Goal: Information Seeking & Learning: Learn about a topic

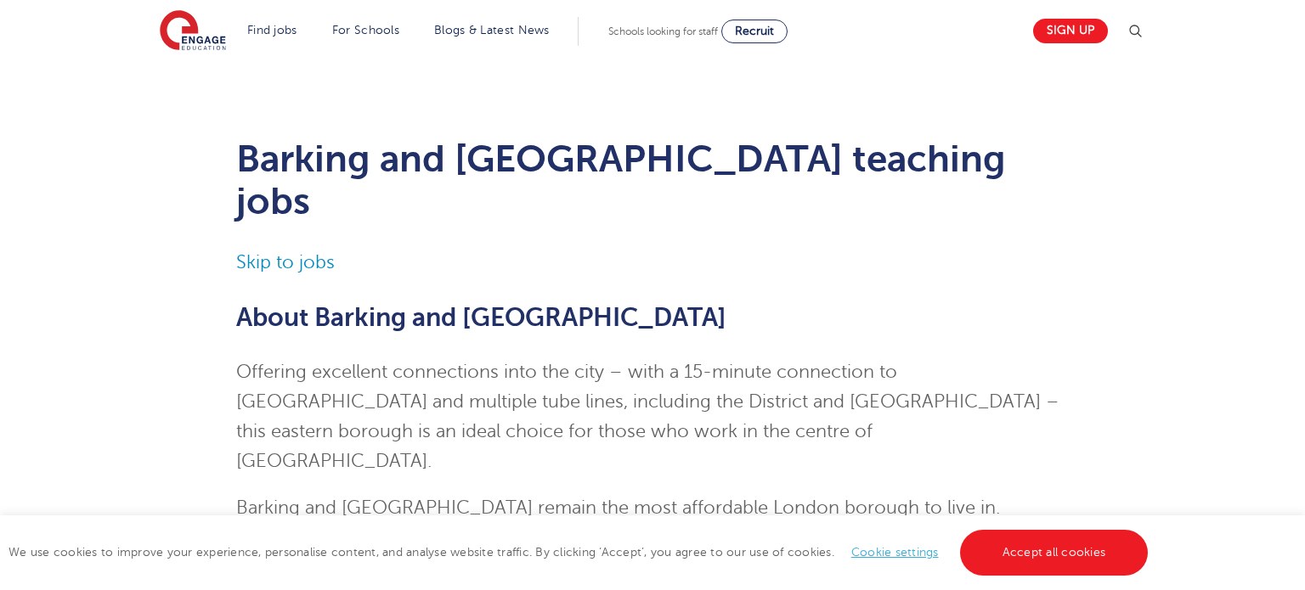
click at [286, 252] on link "Skip to jobs" at bounding box center [285, 262] width 99 height 20
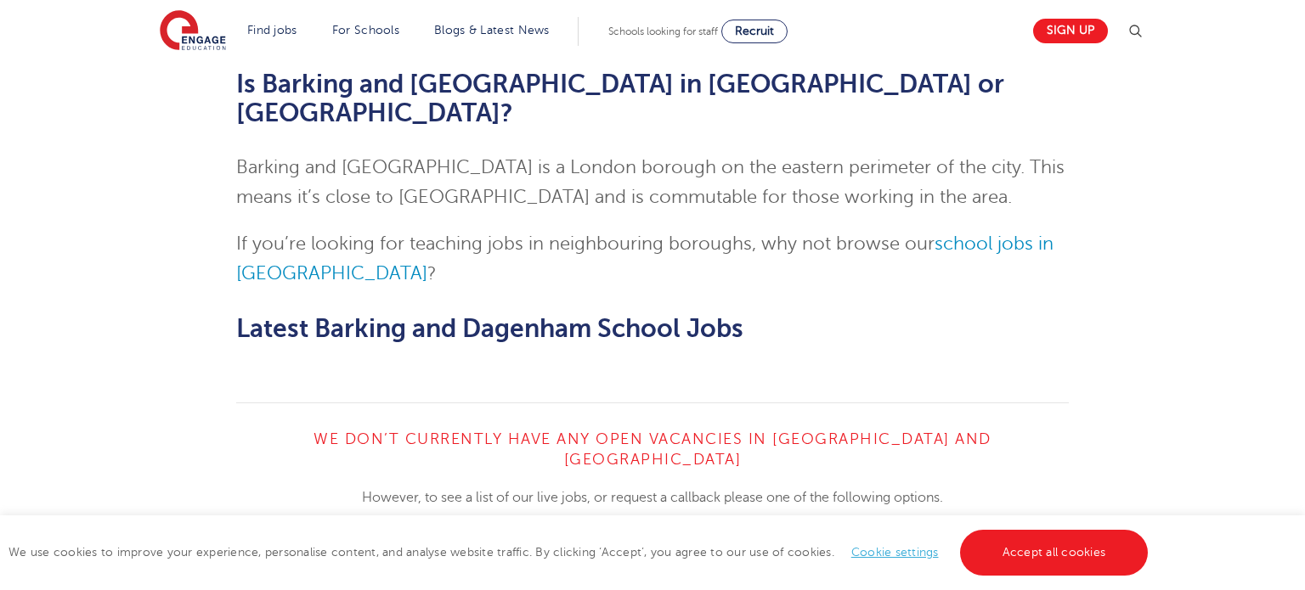
scroll to position [3391, 0]
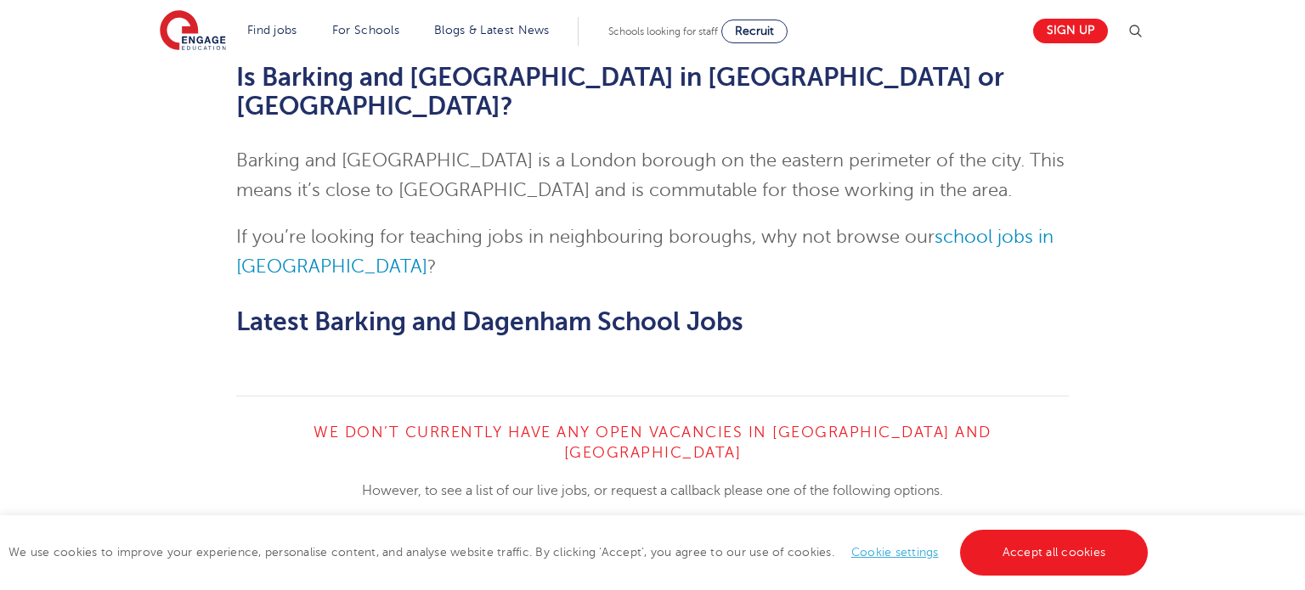
click at [683, 528] on div "Personalised help" at bounding box center [860, 569] width 416 height 83
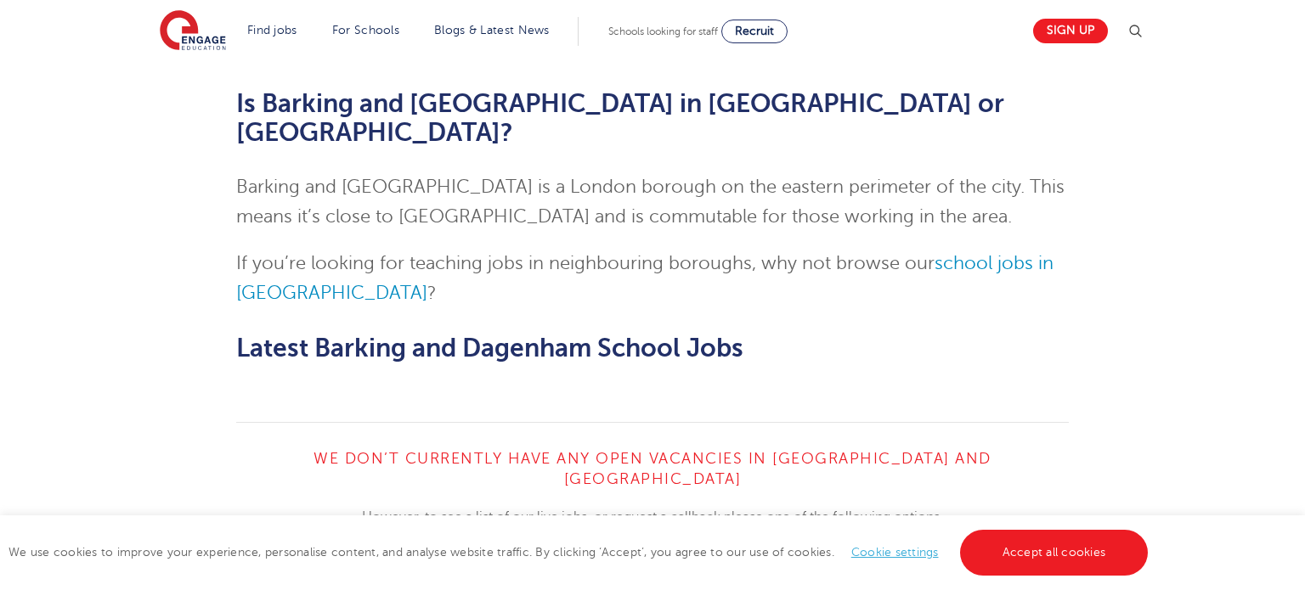
scroll to position [3364, 0]
click at [394, 581] on link "View All Vacancies" at bounding box center [435, 597] width 212 height 32
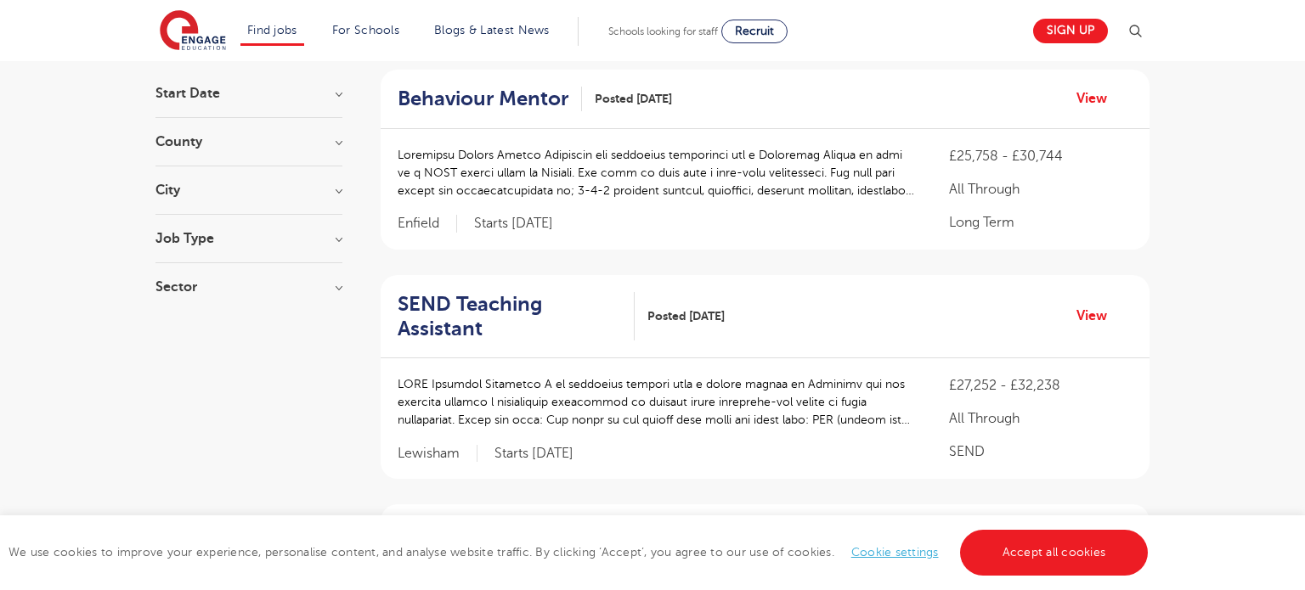
scroll to position [175, 0]
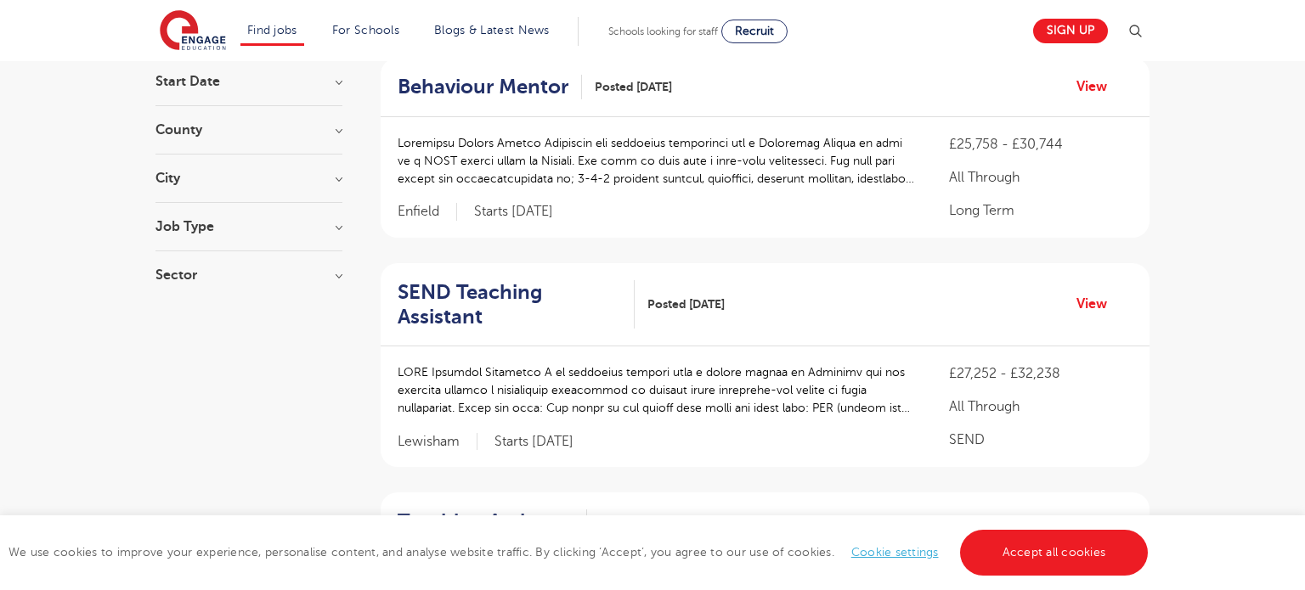
click at [285, 194] on div "City Hounslow 70 Leeds 42 [GEOGRAPHIC_DATA] 33 [GEOGRAPHIC_DATA] 31 [GEOGRAPHIC…" at bounding box center [248, 187] width 187 height 31
click at [295, 174] on h3 "City" at bounding box center [248, 179] width 187 height 14
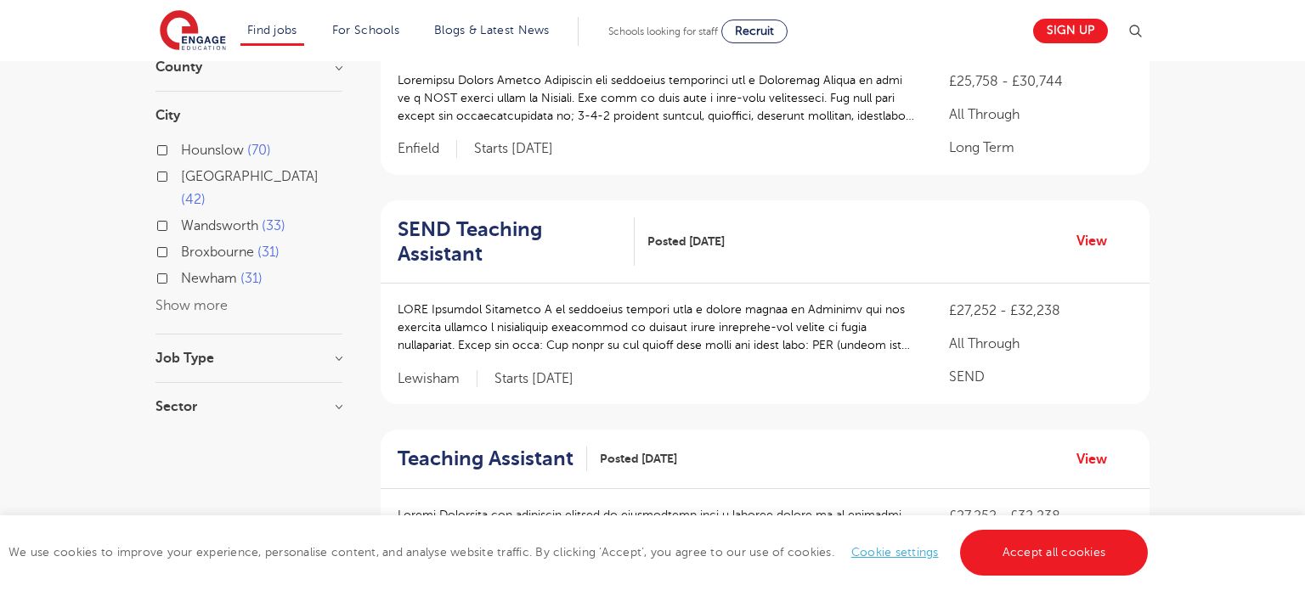
scroll to position [267, 0]
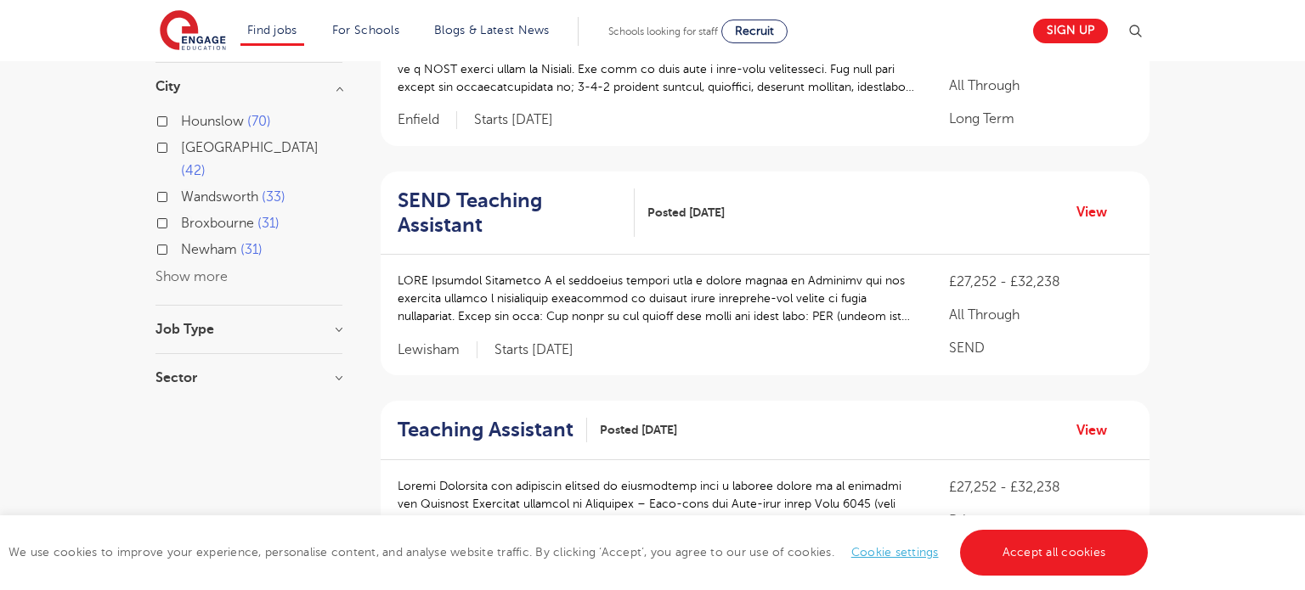
click at [211, 242] on span "Newham" at bounding box center [209, 249] width 56 height 15
click at [192, 242] on input "Newham 31" at bounding box center [186, 247] width 11 height 11
checkbox input "true"
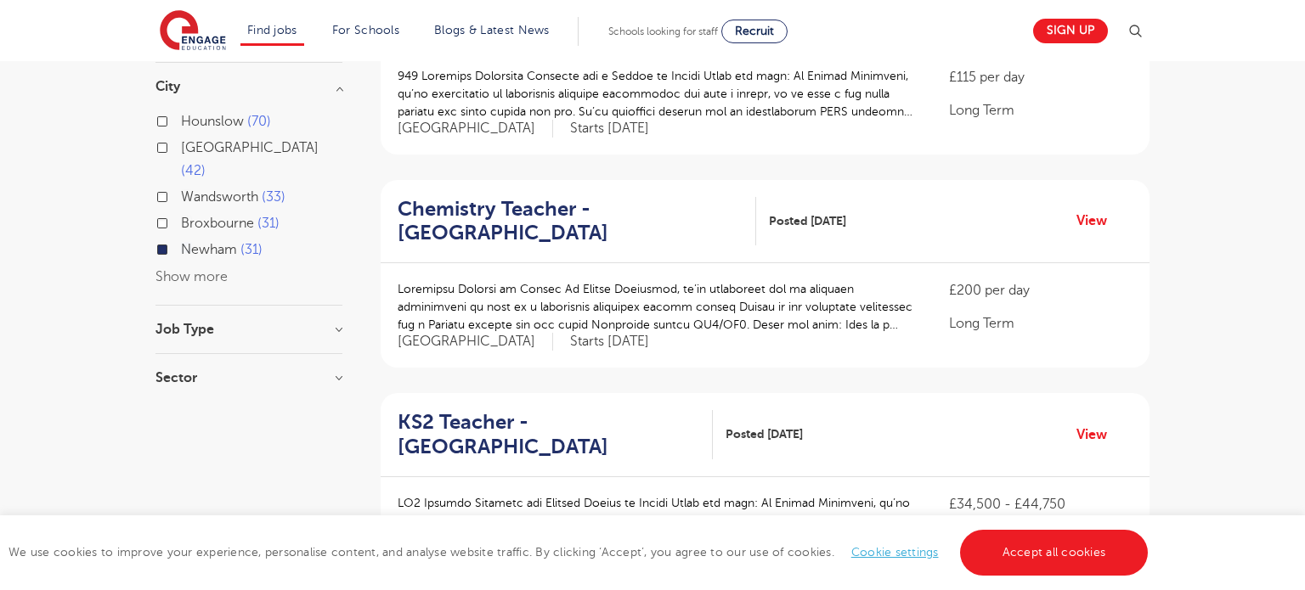
click at [195, 269] on button "Show more" at bounding box center [191, 276] width 72 height 15
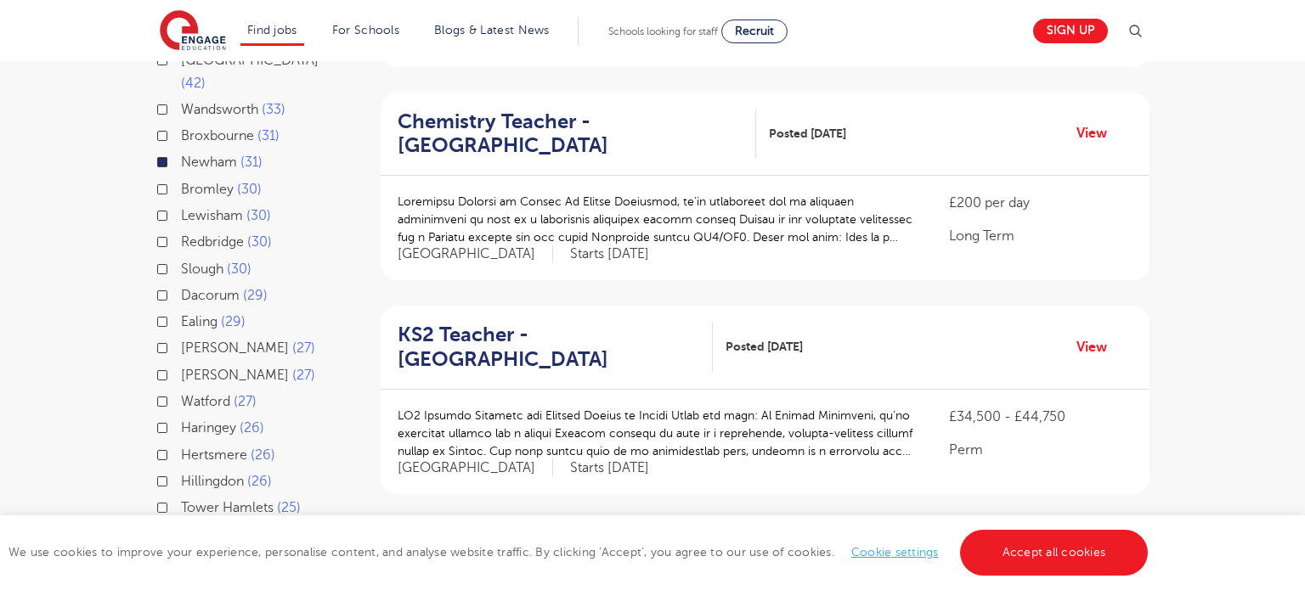
scroll to position [281, 0]
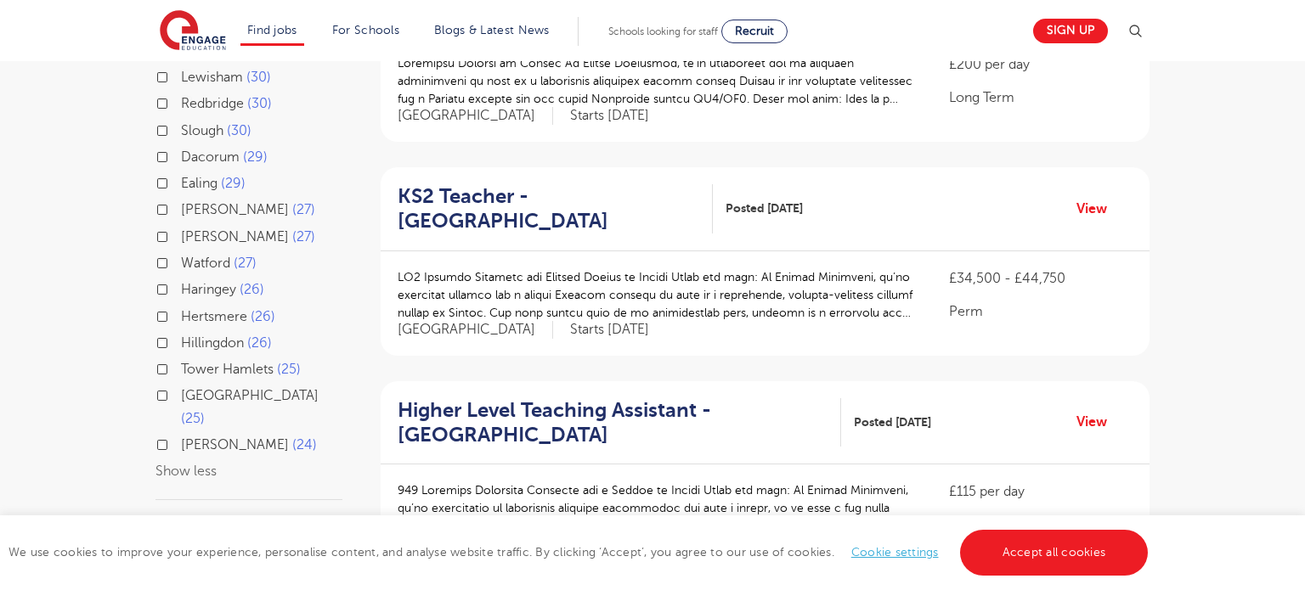
scroll to position [510, 0]
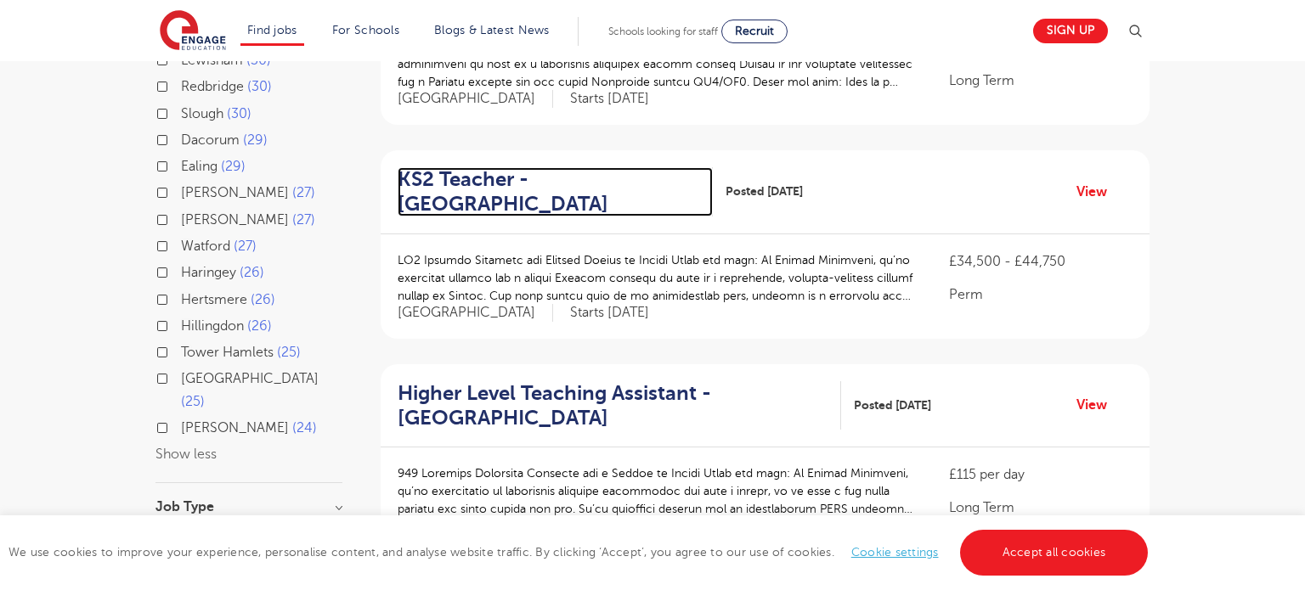
click at [508, 181] on h2 "KS2 Teacher - Newham" at bounding box center [549, 191] width 302 height 49
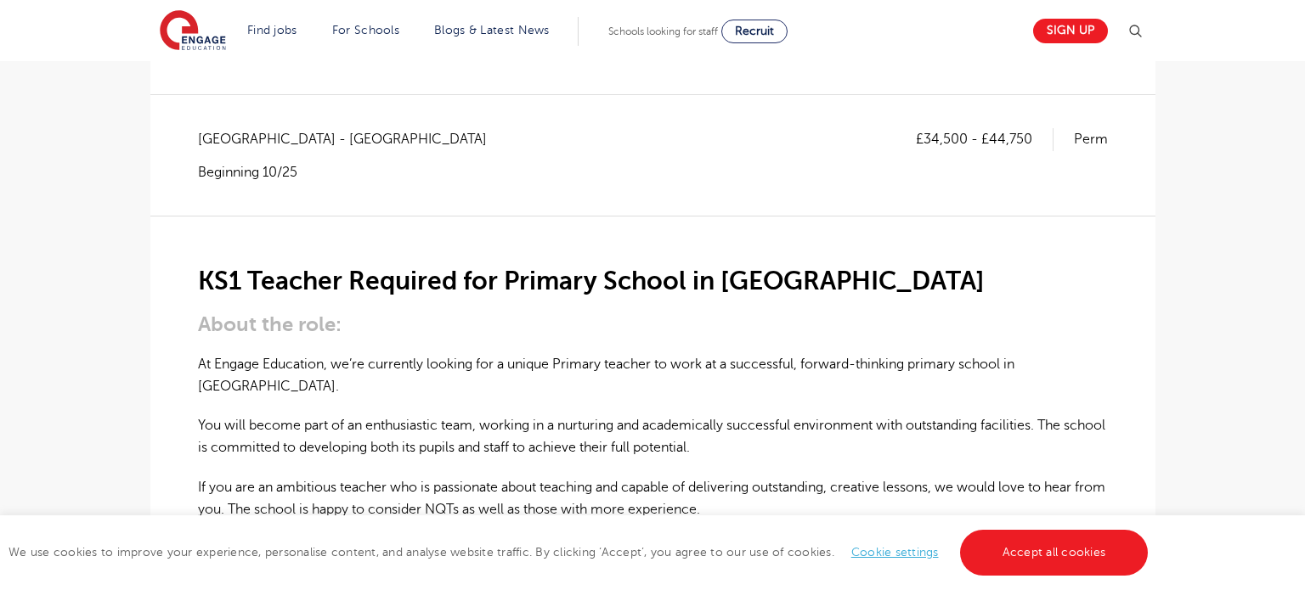
scroll to position [285, 0]
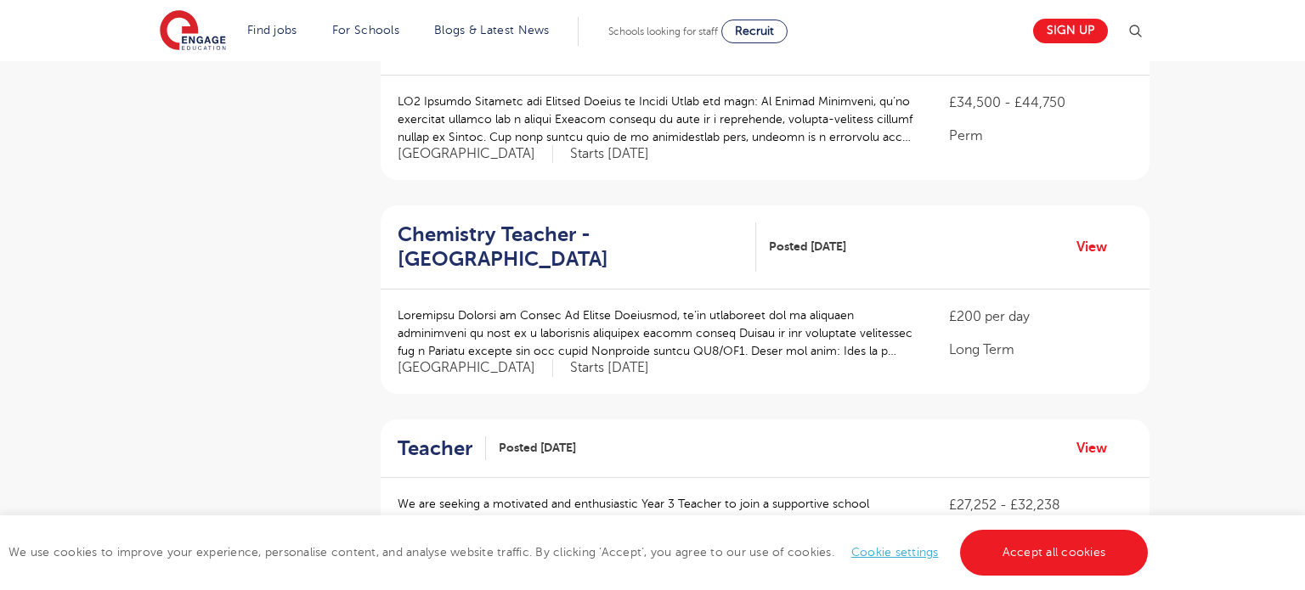
scroll to position [1415, 0]
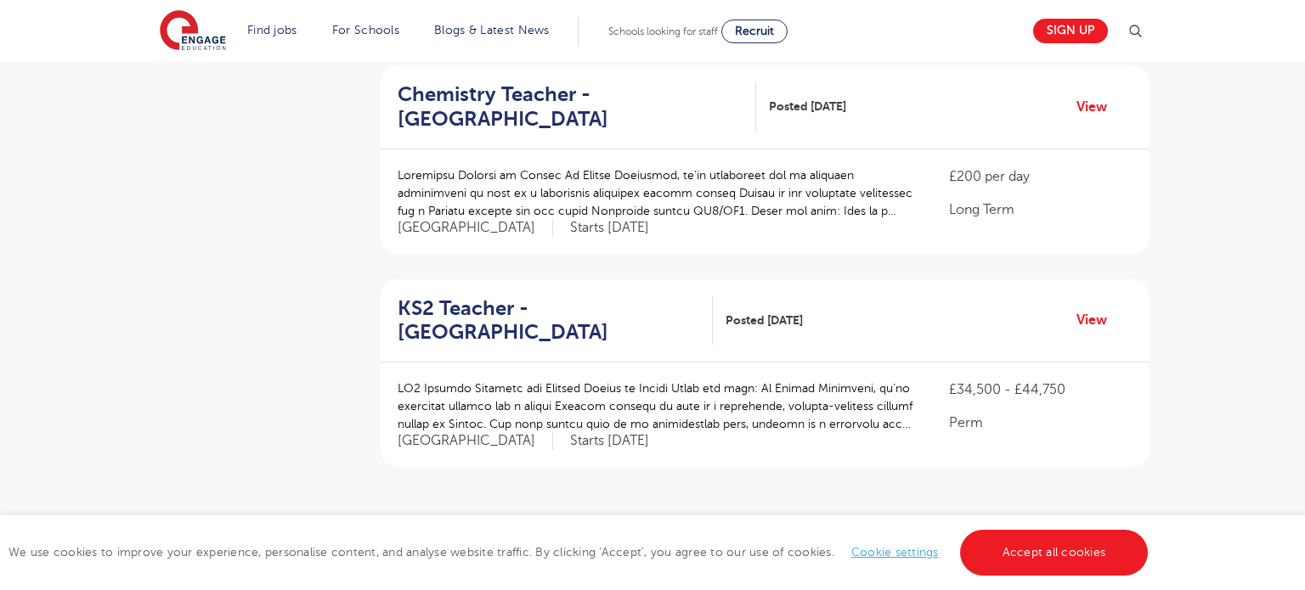
scroll to position [1886, 0]
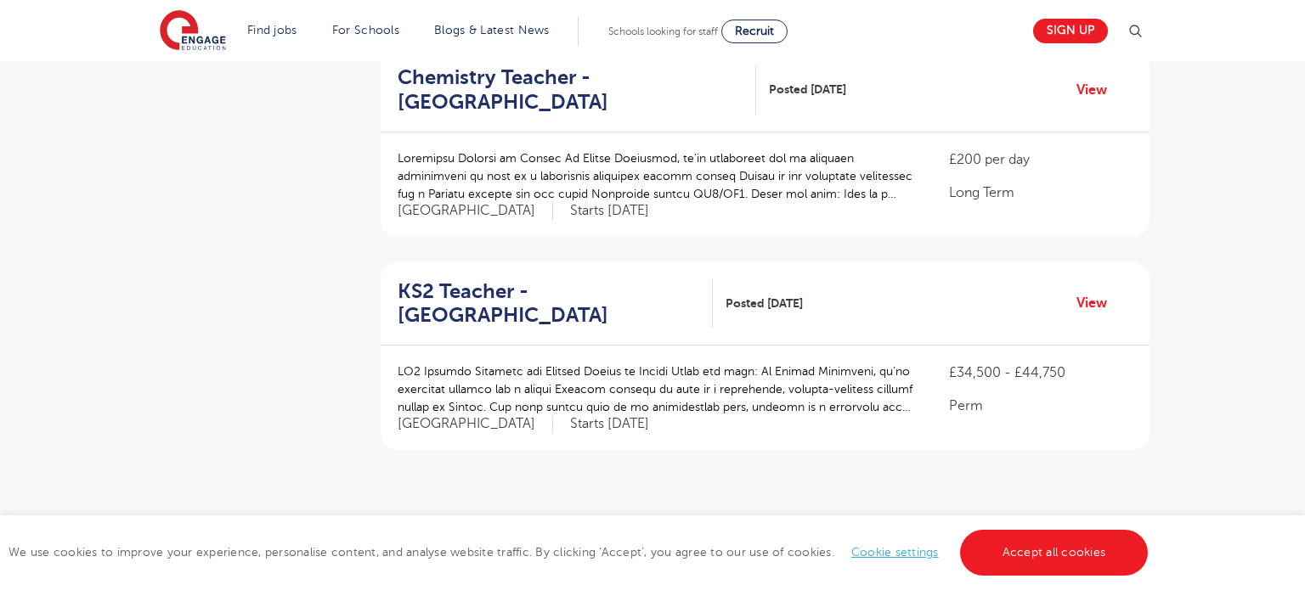
click at [743, 518] on ul "« ‹ 1 2 3 4 › »" at bounding box center [766, 533] width 240 height 30
click at [746, 518] on ul "« ‹ 1 2 3 4 › »" at bounding box center [766, 533] width 240 height 30
click at [756, 518] on ul "« ‹ 1 2 3 4 › »" at bounding box center [766, 533] width 240 height 30
click at [751, 526] on link "2" at bounding box center [751, 533] width 8 height 15
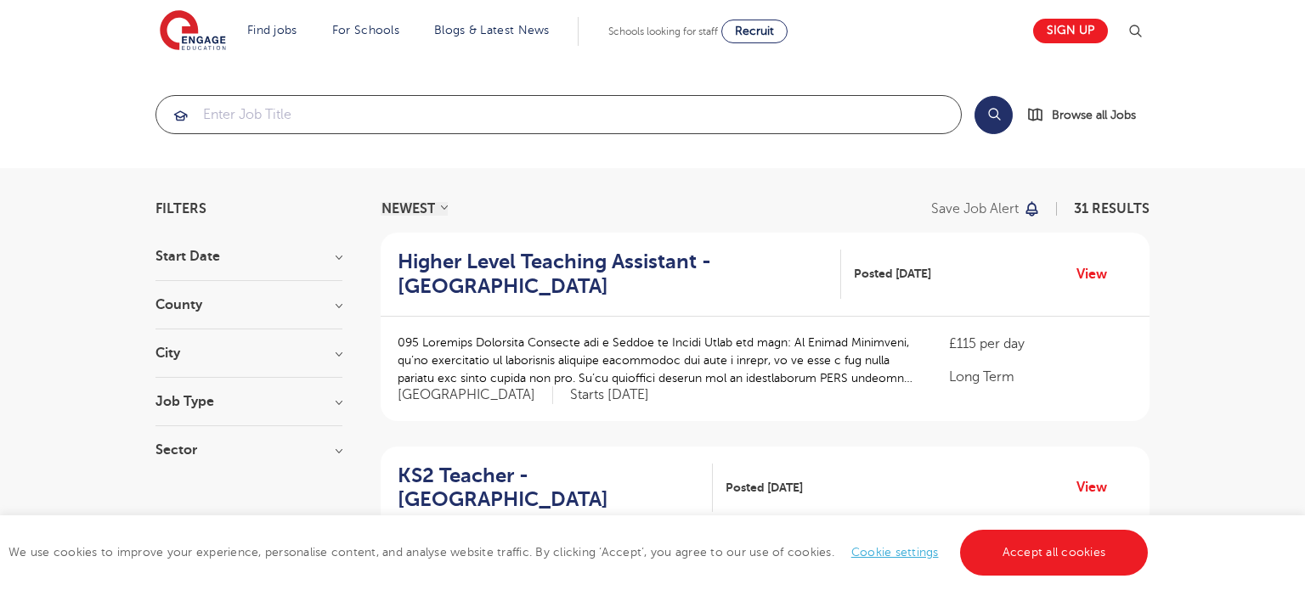
click at [293, 116] on input "search" at bounding box center [558, 114] width 804 height 37
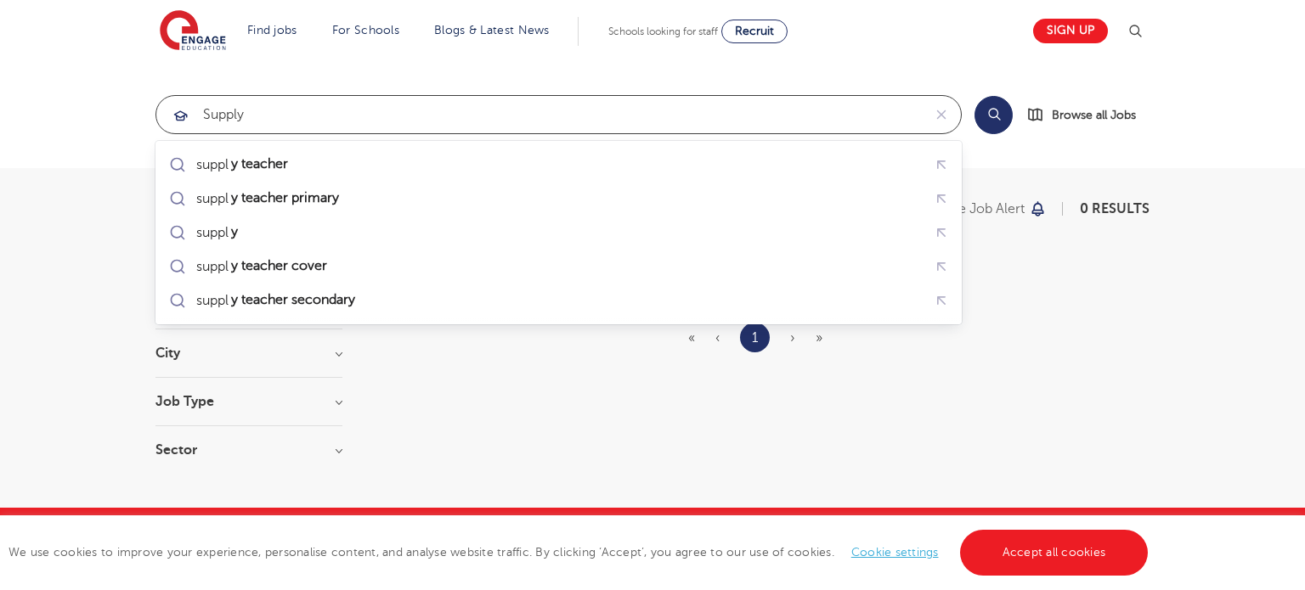
type input "supply"
click button "Submit" at bounding box center [0, 0] width 0 height 0
